Goal: Book appointment/travel/reservation

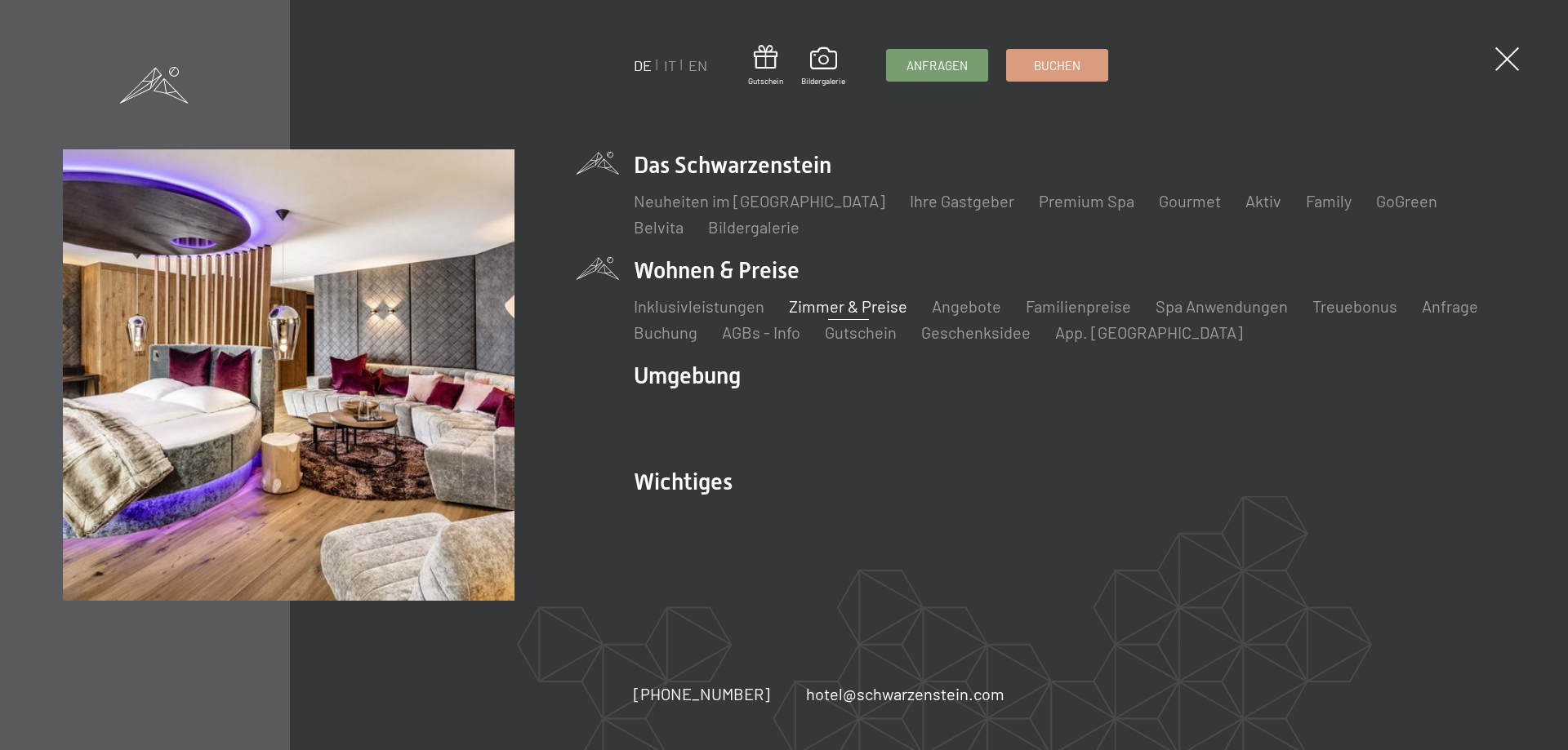
click at [831, 305] on link "Zimmer & Preise" at bounding box center [848, 306] width 118 height 20
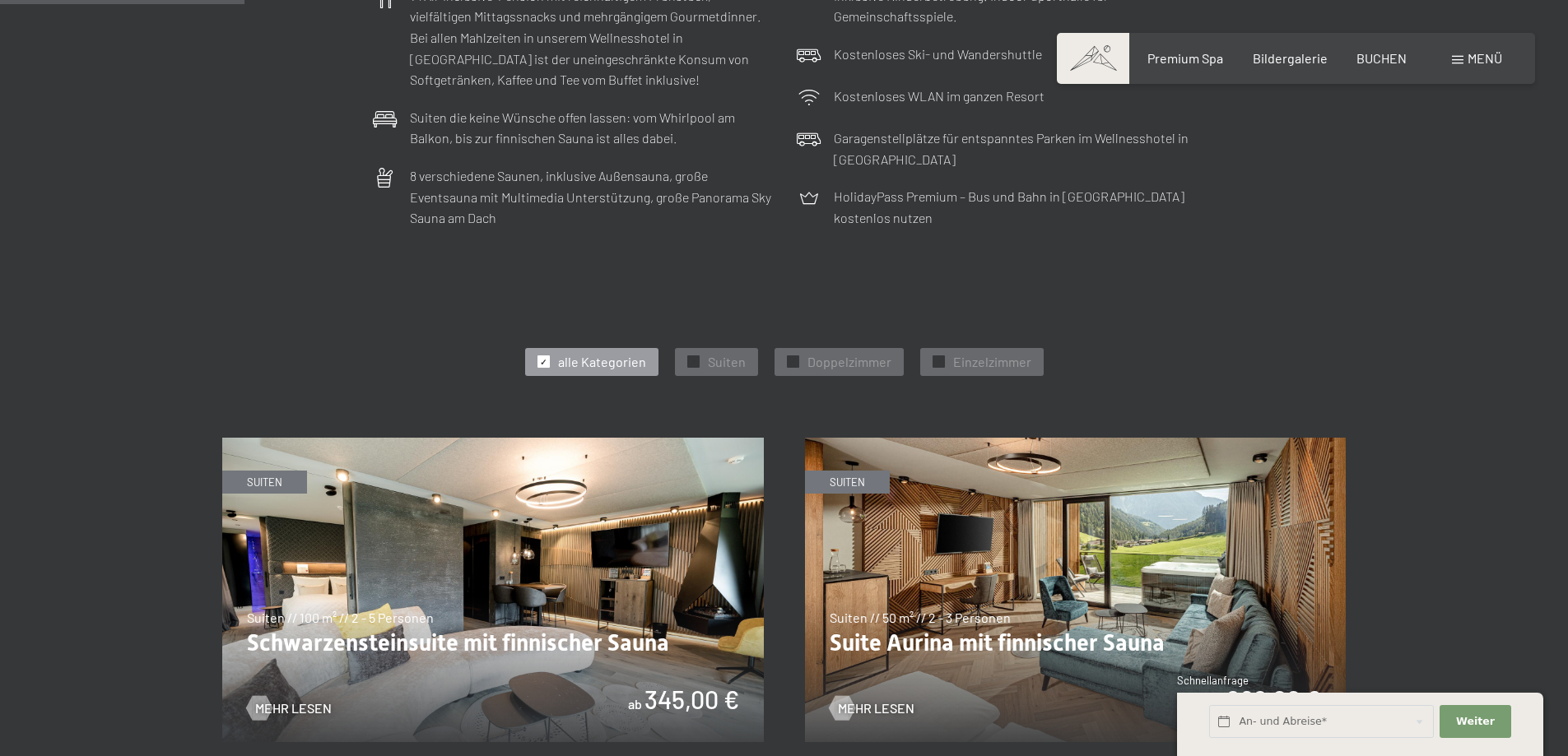
scroll to position [823, 0]
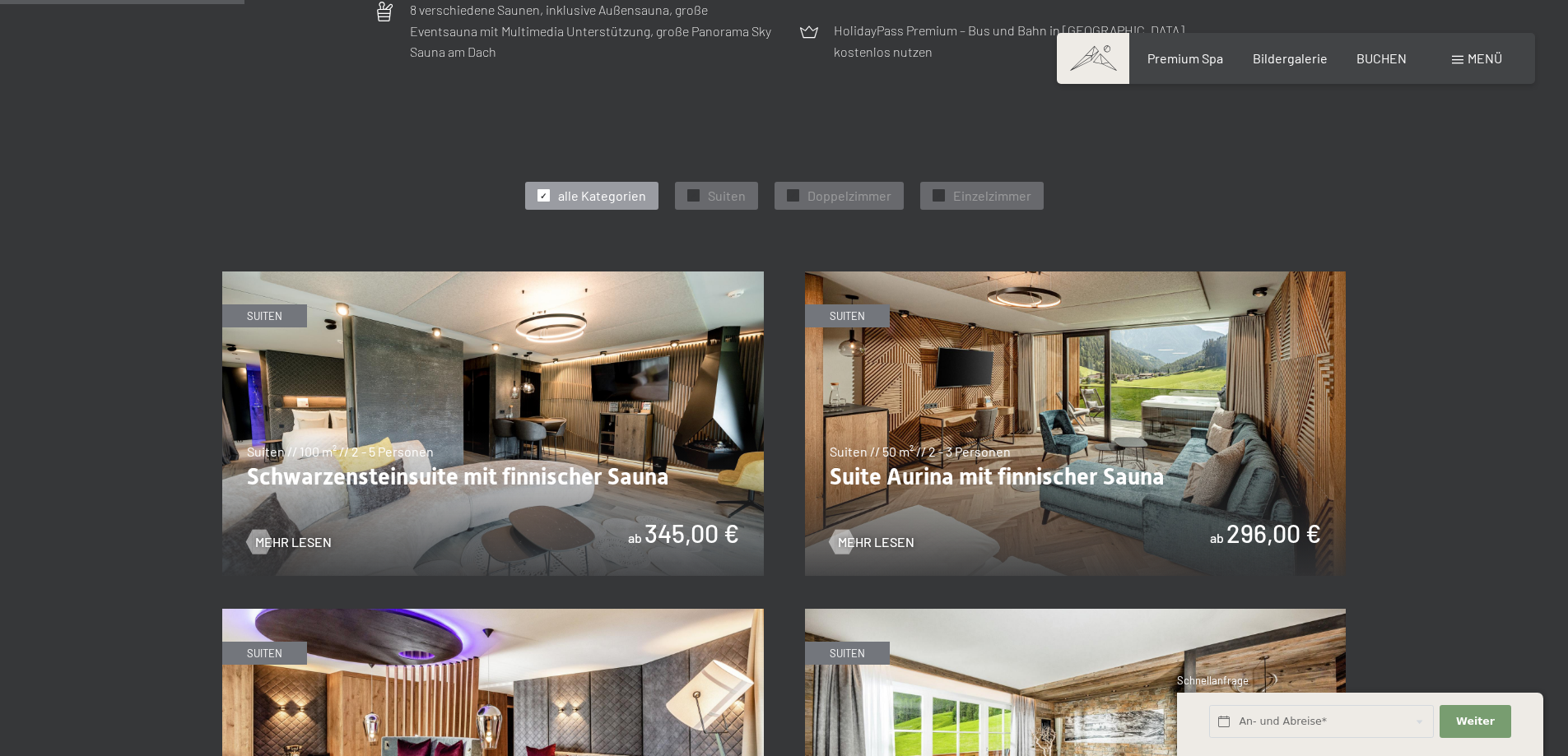
click at [546, 194] on span "✓" at bounding box center [543, 195] width 6 height 12
click at [791, 196] on span "✓" at bounding box center [792, 195] width 6 height 12
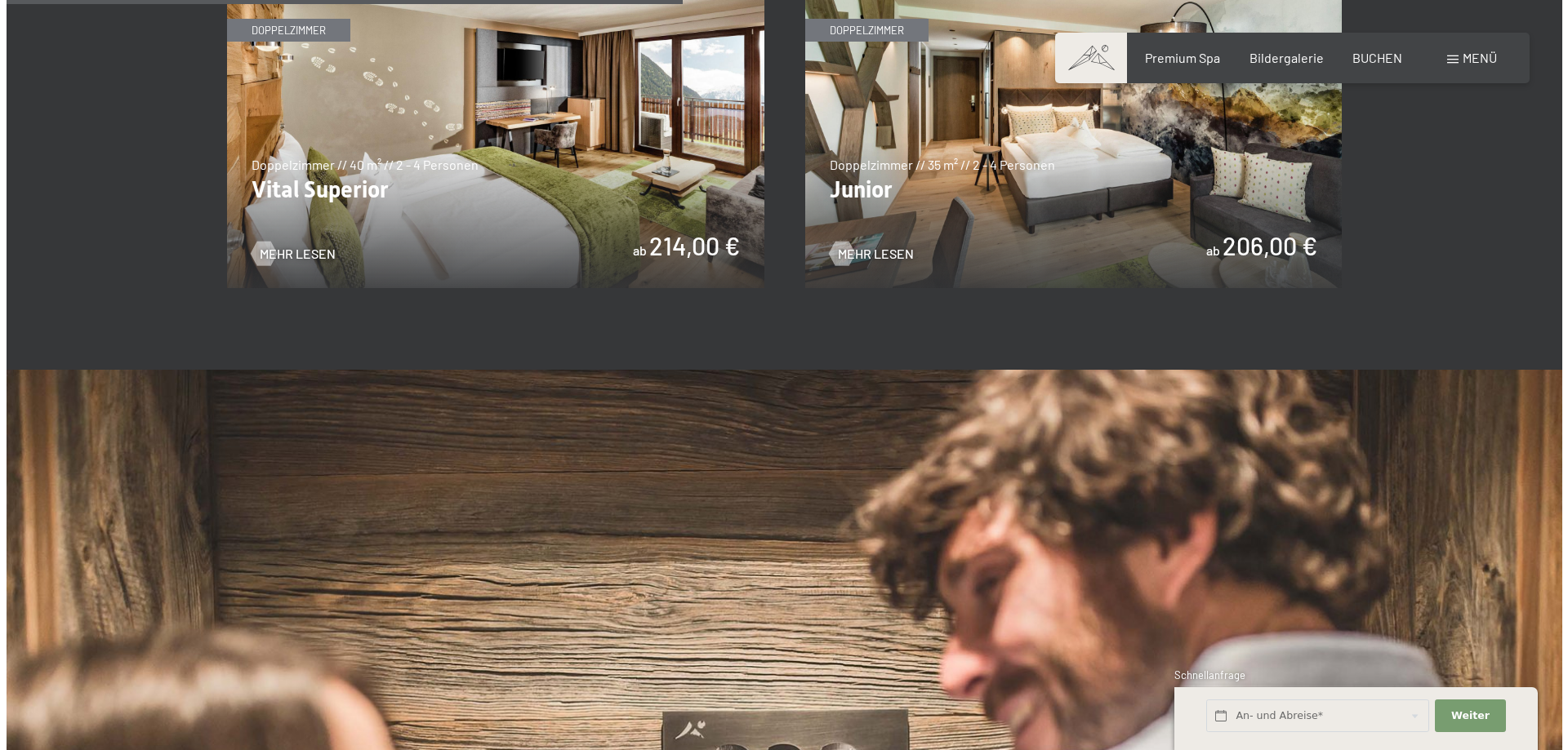
scroll to position [1224, 0]
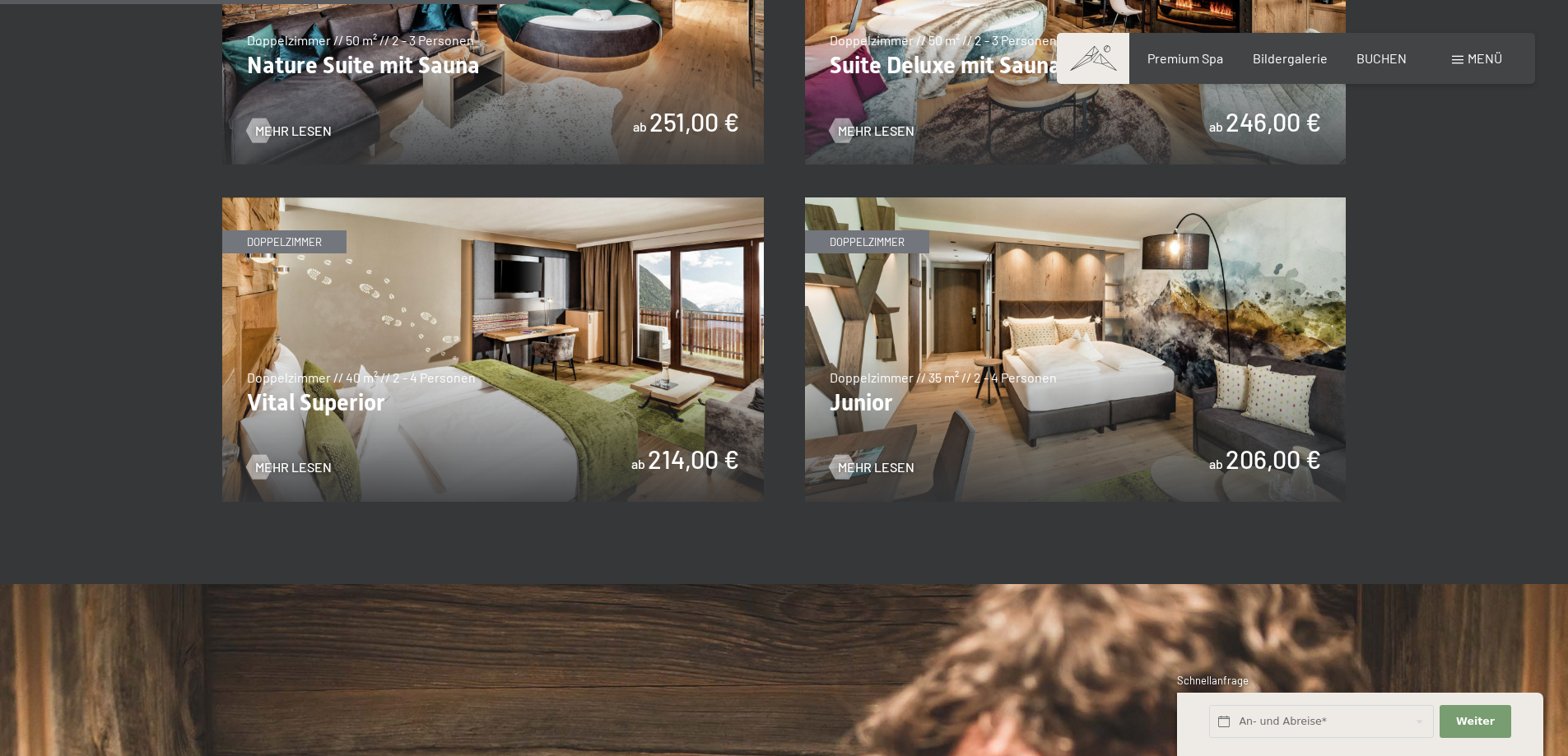
click at [1461, 56] on span at bounding box center [1458, 60] width 12 height 8
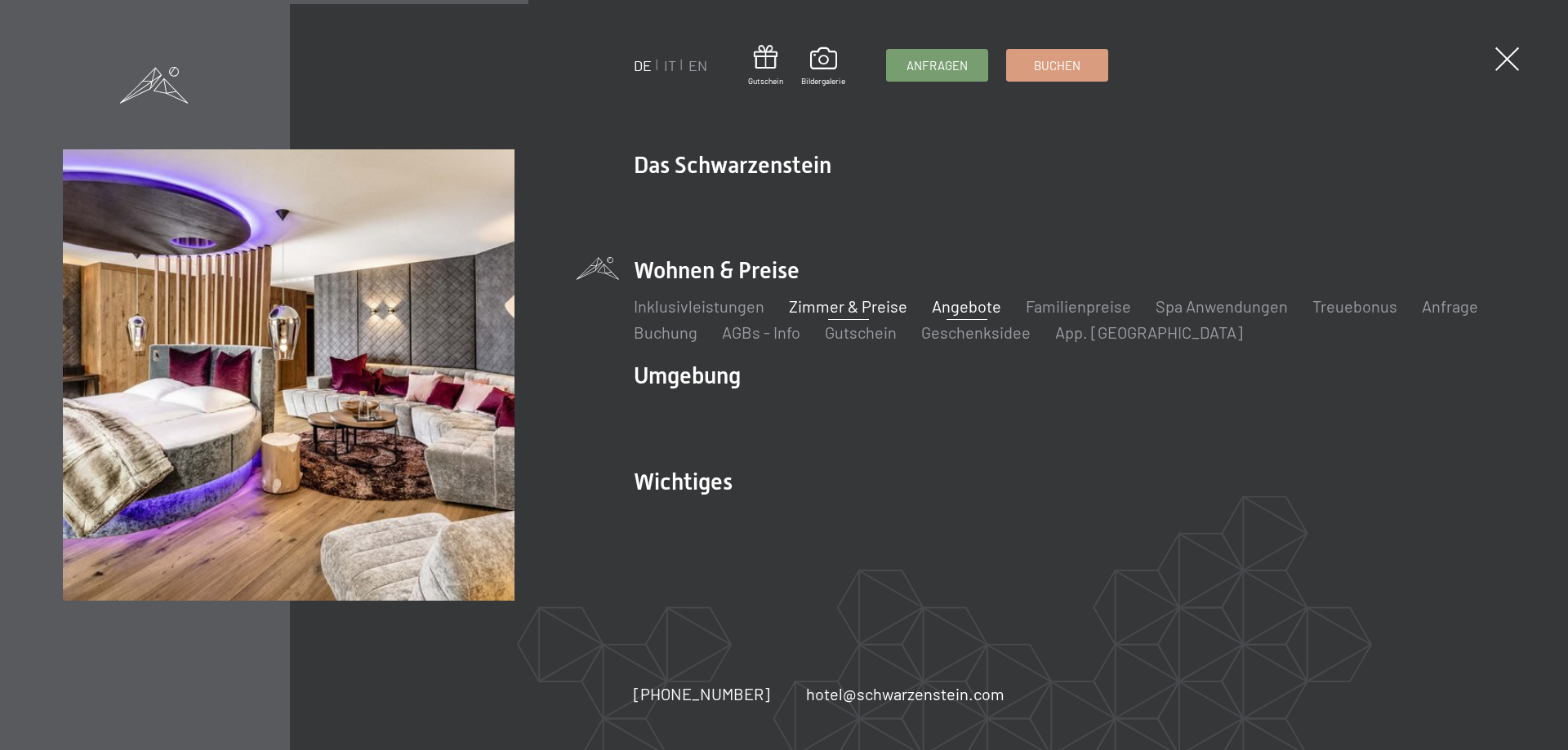
click at [980, 308] on link "Angebote" at bounding box center [966, 306] width 69 height 20
